Goal: Task Accomplishment & Management: Manage account settings

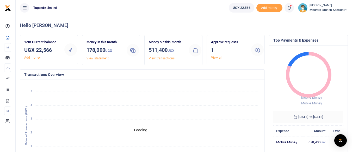
scroll to position [4, 4]
click at [258, 50] on icon at bounding box center [258, 49] width 6 height 6
click at [257, 50] on icon at bounding box center [258, 49] width 6 height 6
click at [219, 56] on link "View all" at bounding box center [216, 58] width 11 height 4
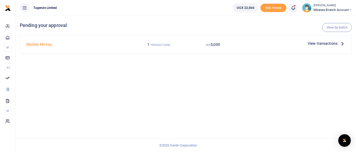
click at [334, 44] on span "View transactions" at bounding box center [323, 43] width 30 height 6
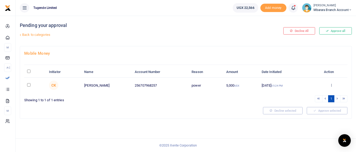
click at [29, 86] on input "checkbox" at bounding box center [28, 84] width 3 height 3
checkbox input "true"
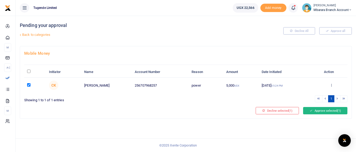
click at [319, 111] on button "Approve selected (1)" at bounding box center [325, 110] width 44 height 7
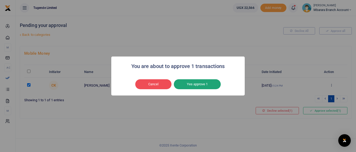
click at [210, 82] on button "Yes approve 1" at bounding box center [197, 84] width 47 height 10
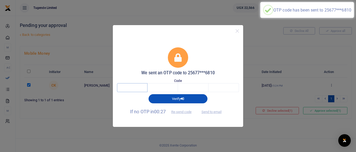
click at [131, 89] on input "text" at bounding box center [132, 87] width 31 height 9
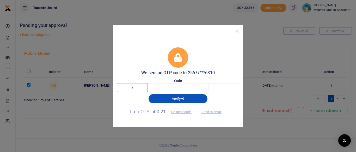
type input "2"
type input "3"
type input "5"
type input "3"
